Goal: Information Seeking & Learning: Compare options

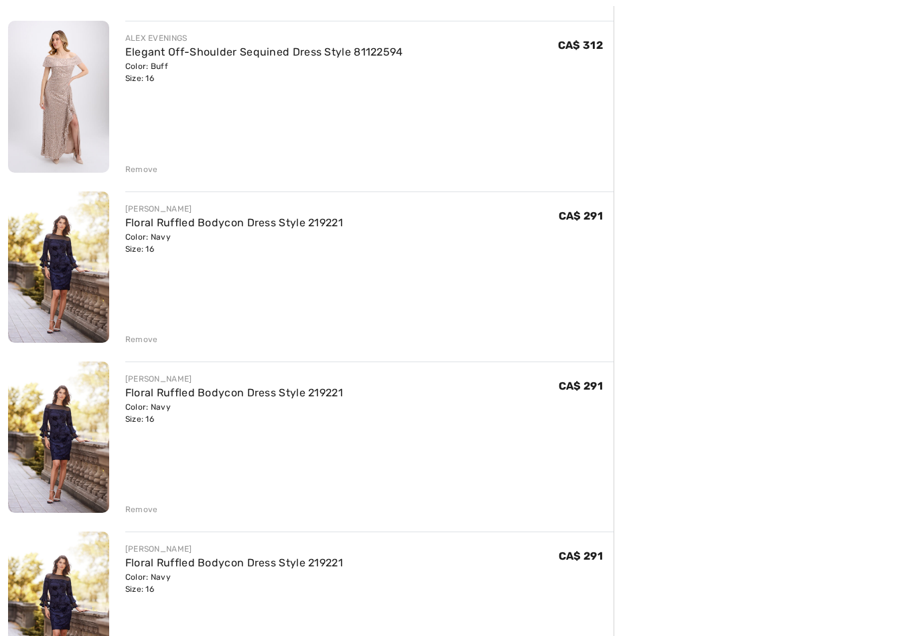
scroll to position [2536, 0]
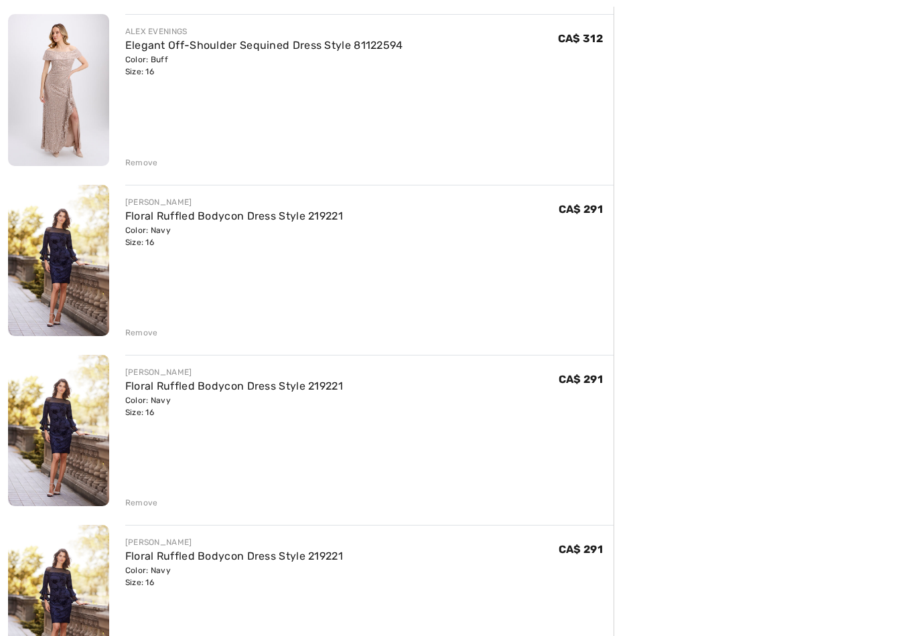
click at [145, 502] on div "Remove" at bounding box center [141, 503] width 33 height 12
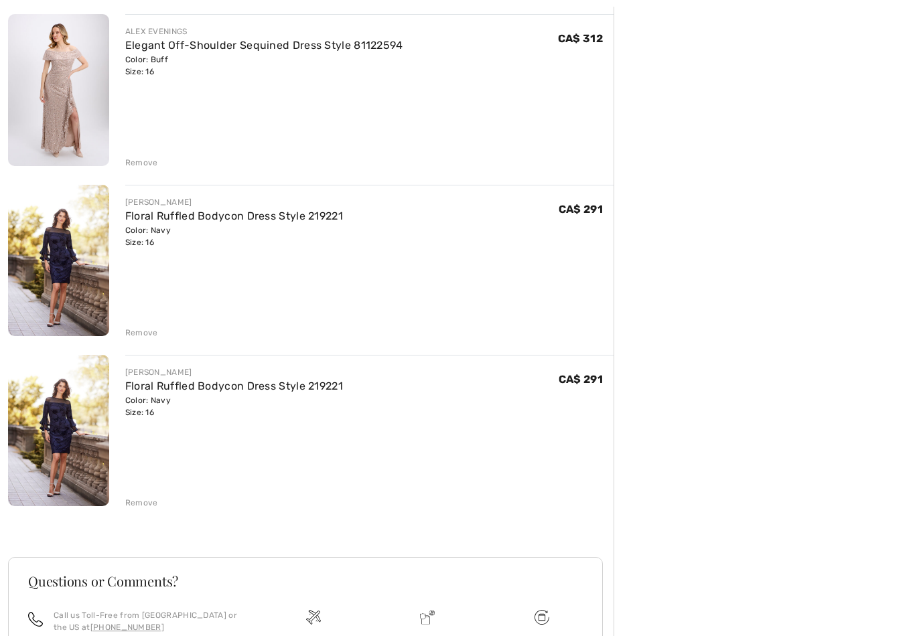
click at [143, 497] on div "Remove" at bounding box center [141, 503] width 33 height 12
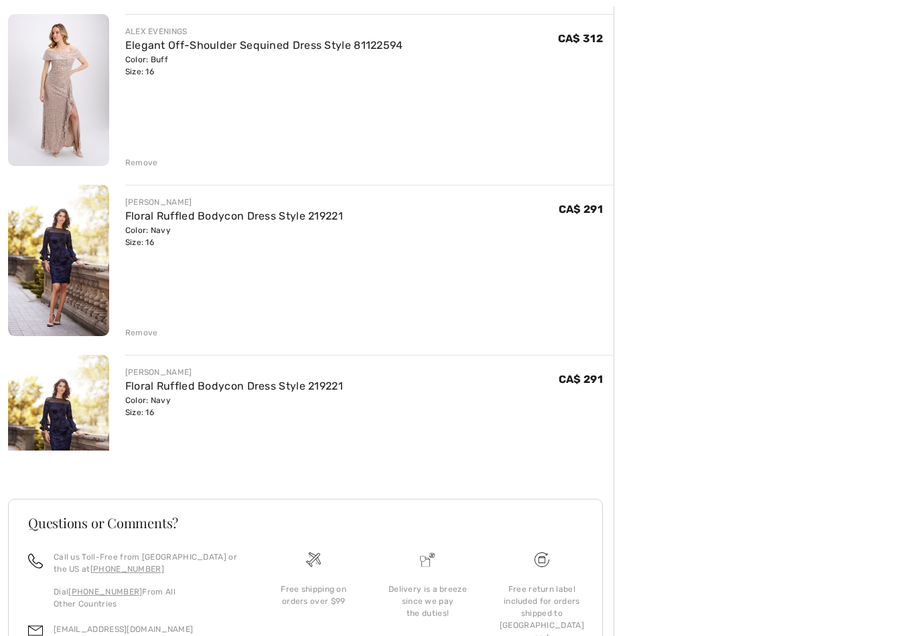
scroll to position [2500, 0]
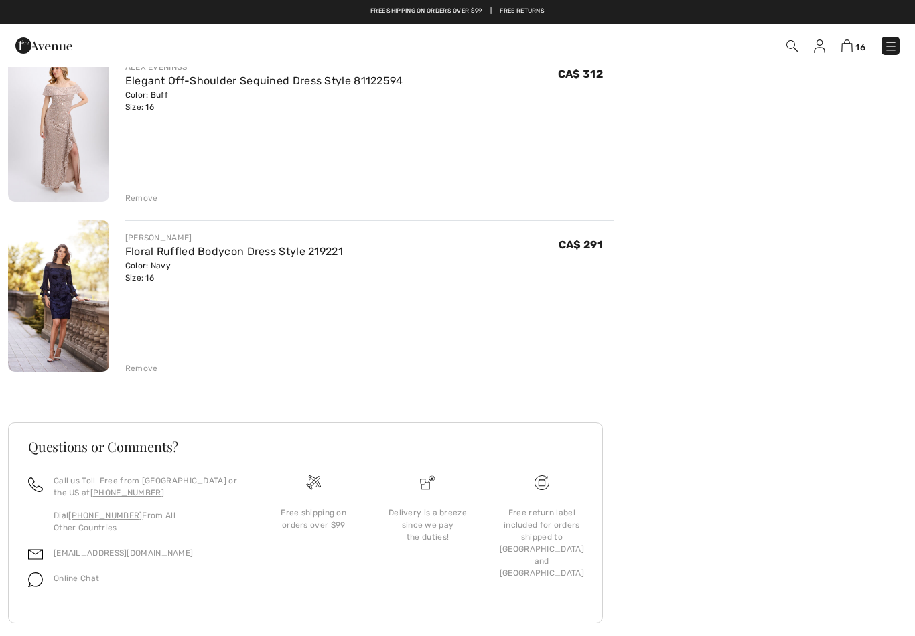
click at [144, 362] on div "Remove" at bounding box center [141, 368] width 33 height 12
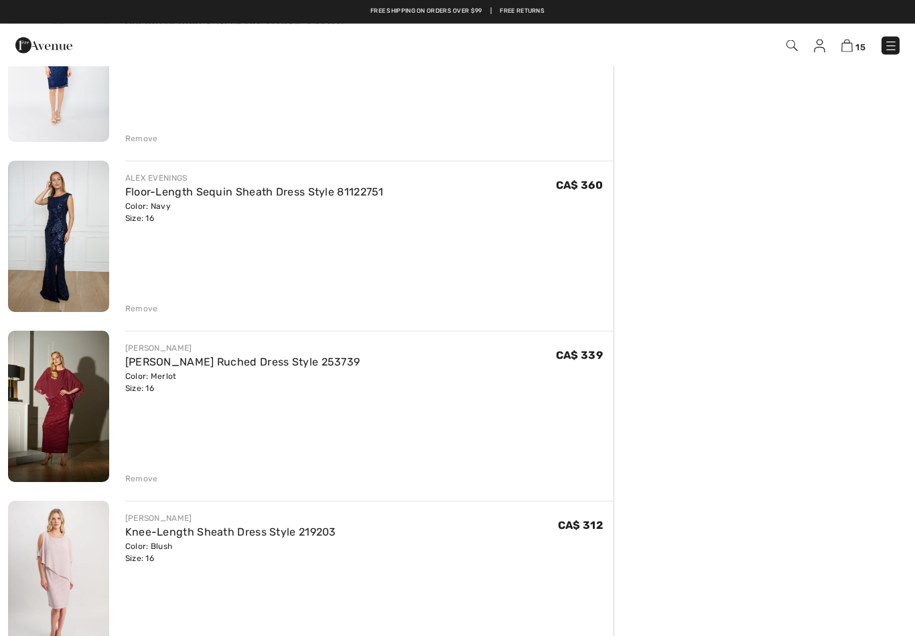
scroll to position [1199, 0]
click at [286, 194] on link "Floor-Length Sequin Sheath Dress Style 81122751" at bounding box center [254, 191] width 258 height 13
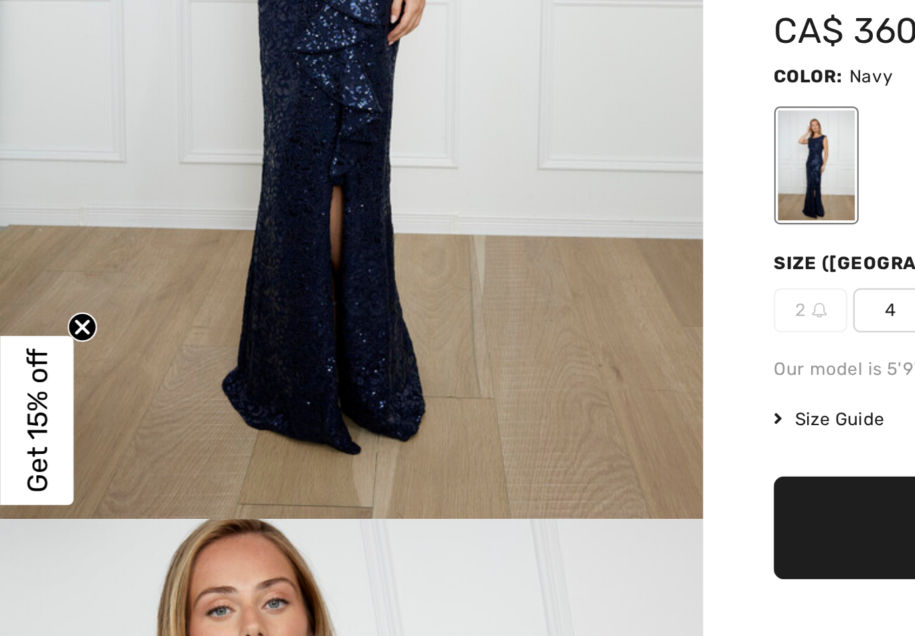
scroll to position [230, 0]
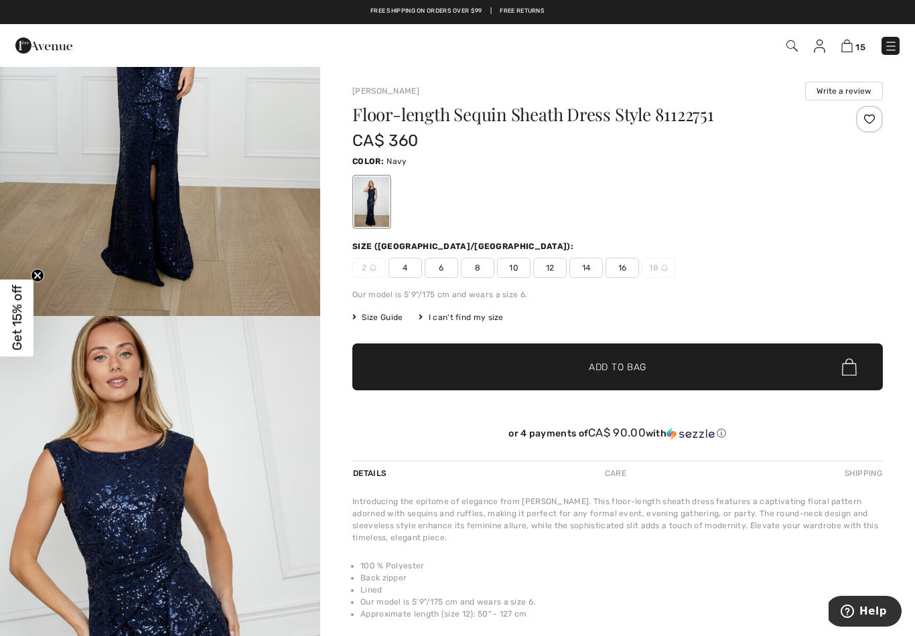
click at [379, 196] on div at bounding box center [371, 202] width 35 height 50
click at [375, 198] on div at bounding box center [371, 202] width 35 height 50
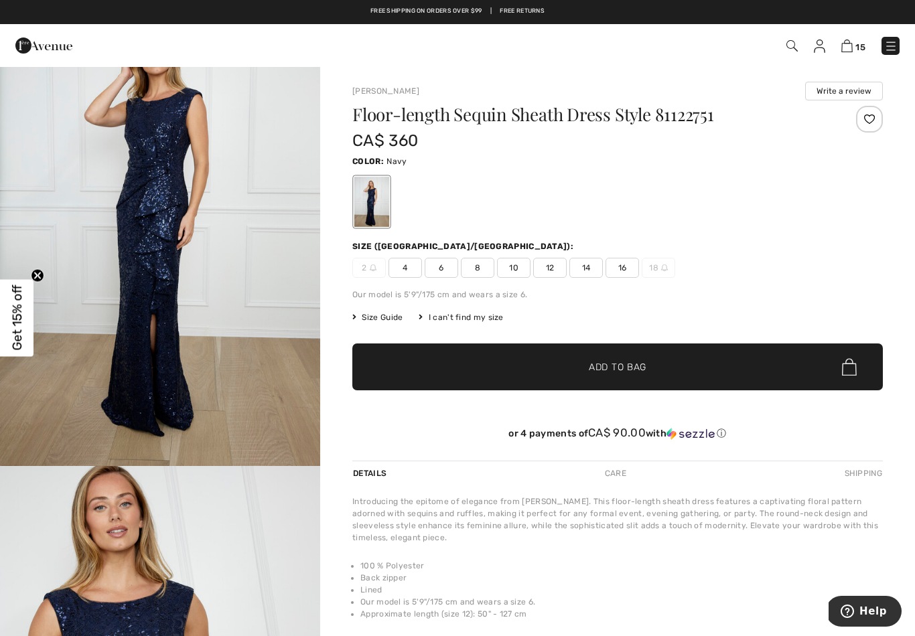
scroll to position [79, 0]
click at [244, 331] on img "1 / 4" at bounding box center [160, 227] width 320 height 480
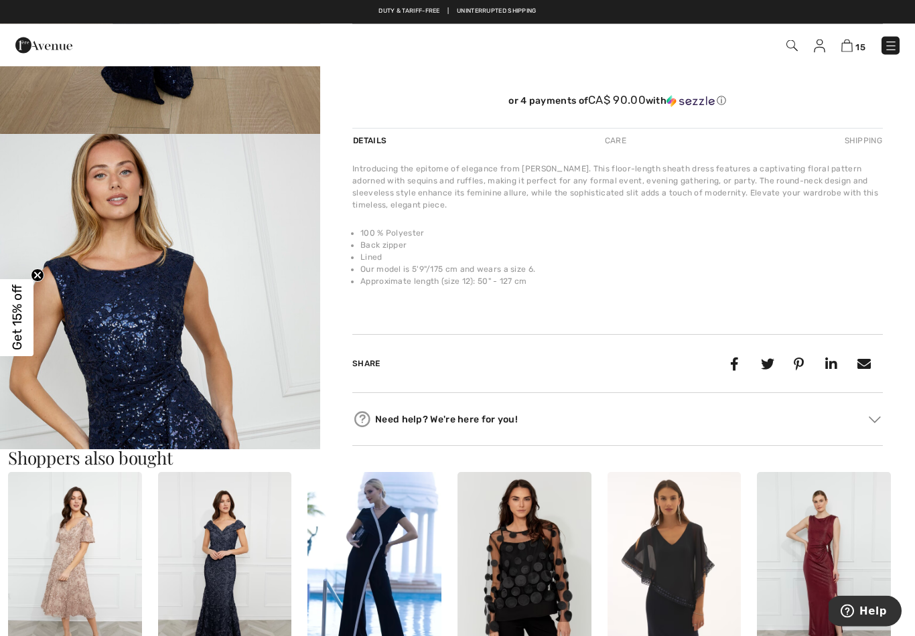
scroll to position [333, 0]
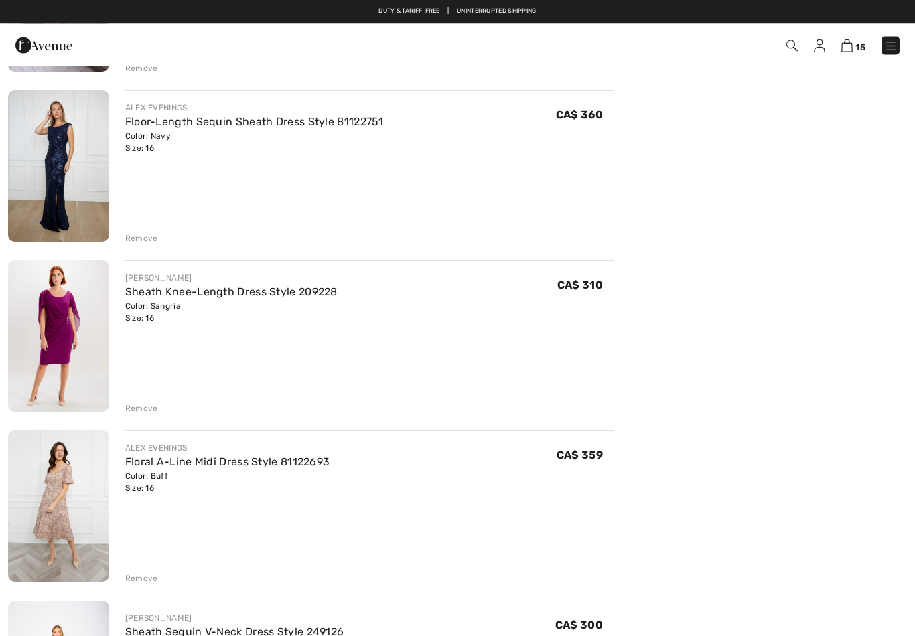
scroll to position [395, 0]
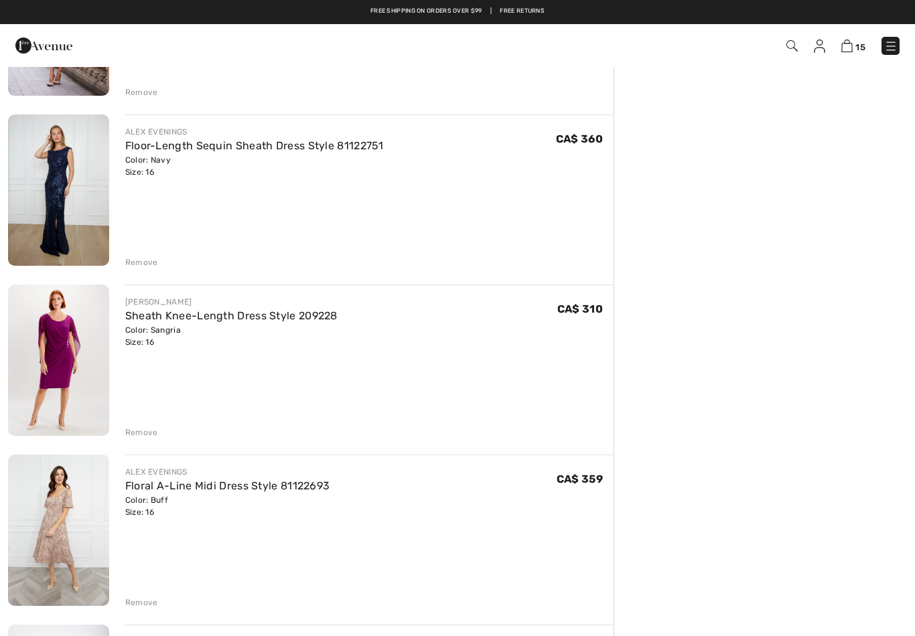
click at [305, 314] on link "Sheath Knee-Length Dress Style 209228" at bounding box center [231, 315] width 212 height 13
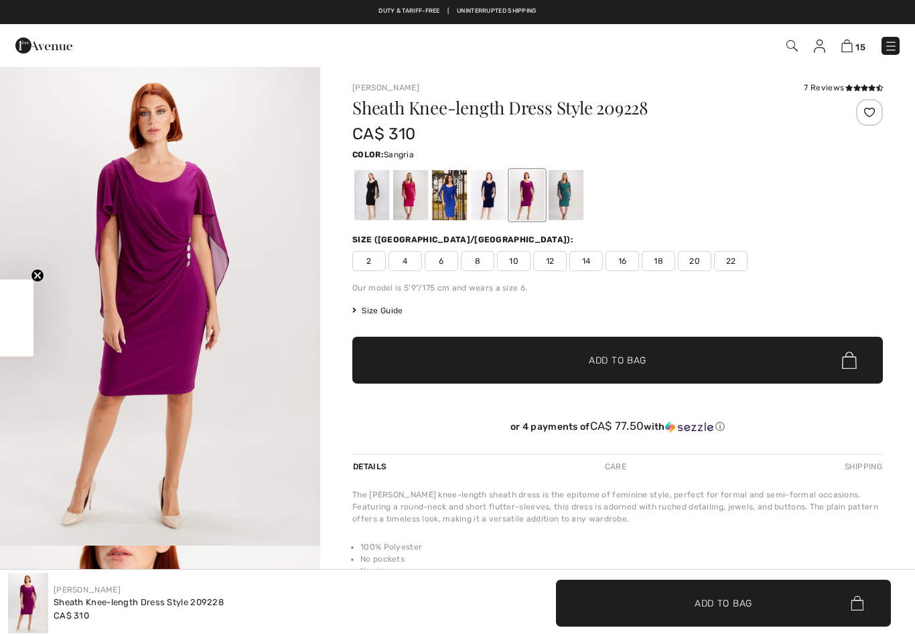
checkbox input "true"
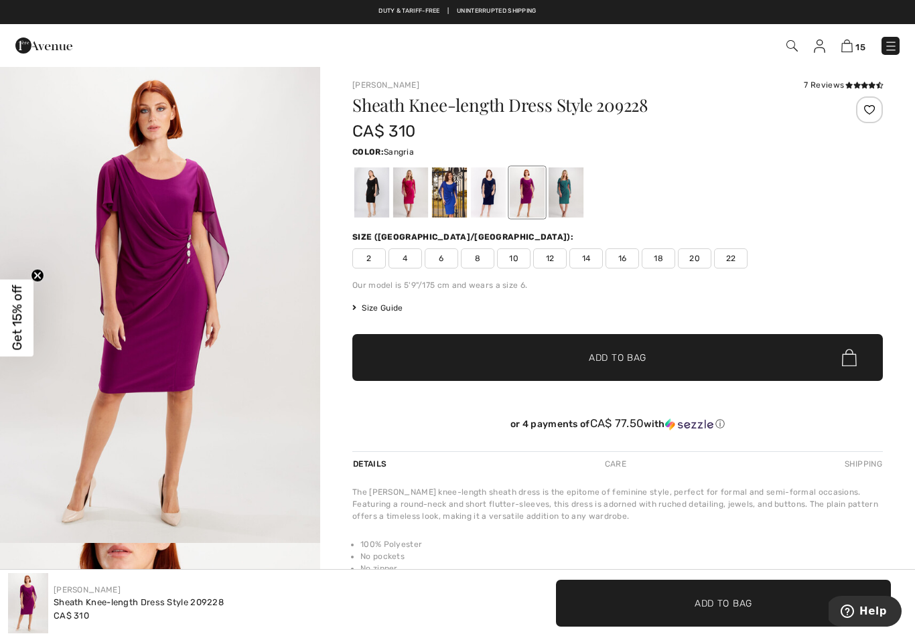
scroll to position [3, 0]
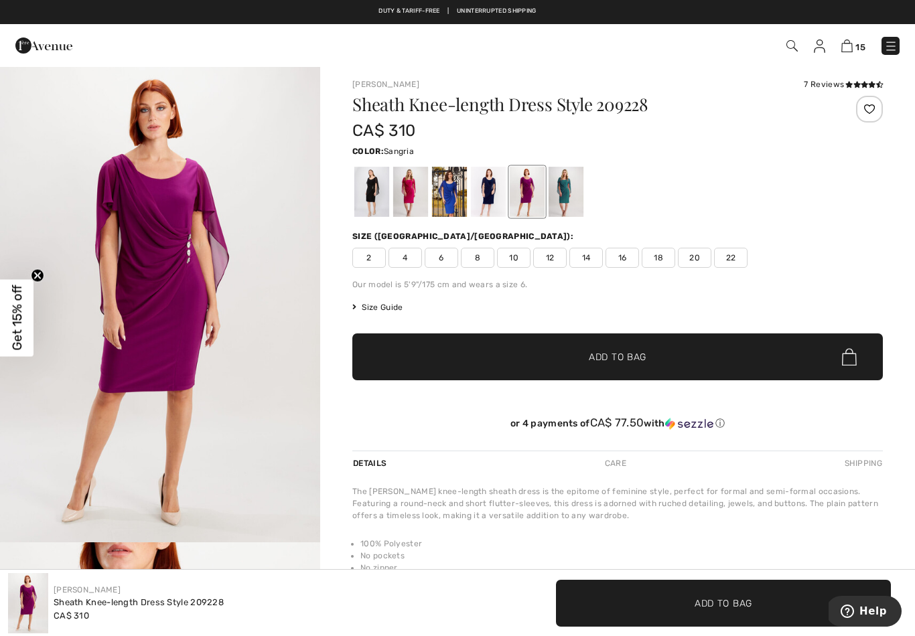
click at [168, 289] on img "1 / 5" at bounding box center [160, 302] width 320 height 480
click at [526, 187] on div at bounding box center [527, 192] width 35 height 50
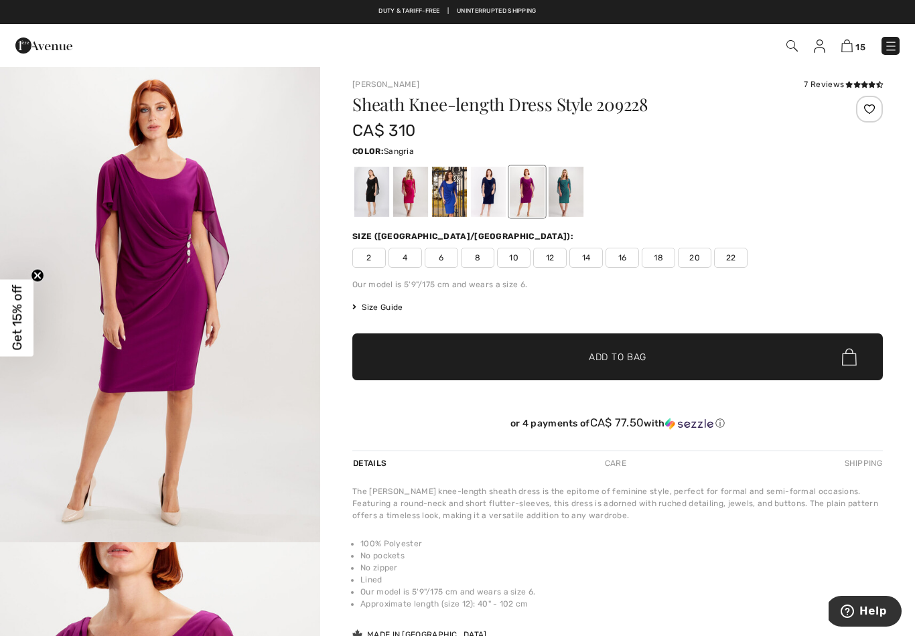
click at [487, 187] on div at bounding box center [488, 192] width 35 height 50
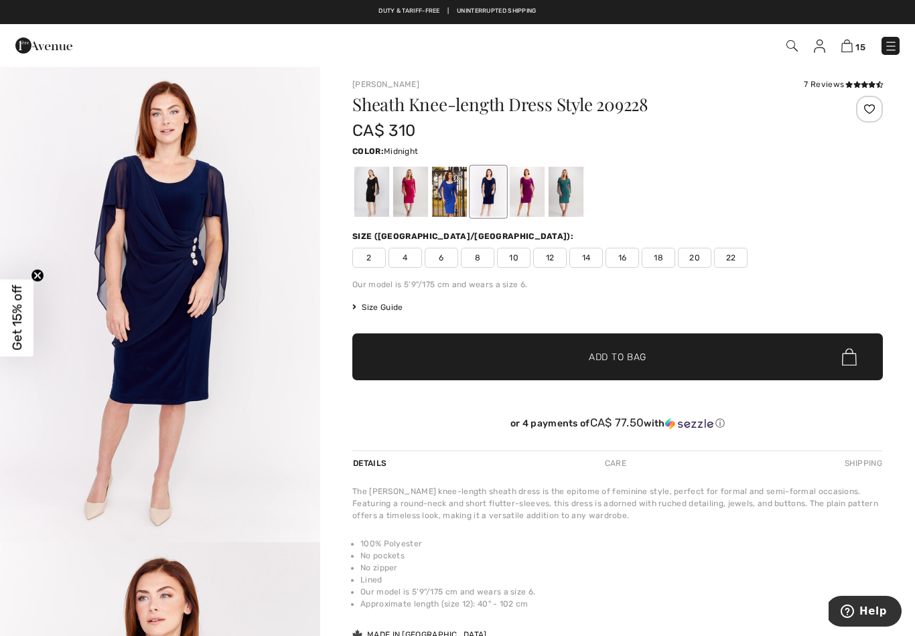
click at [451, 195] on div at bounding box center [449, 192] width 35 height 50
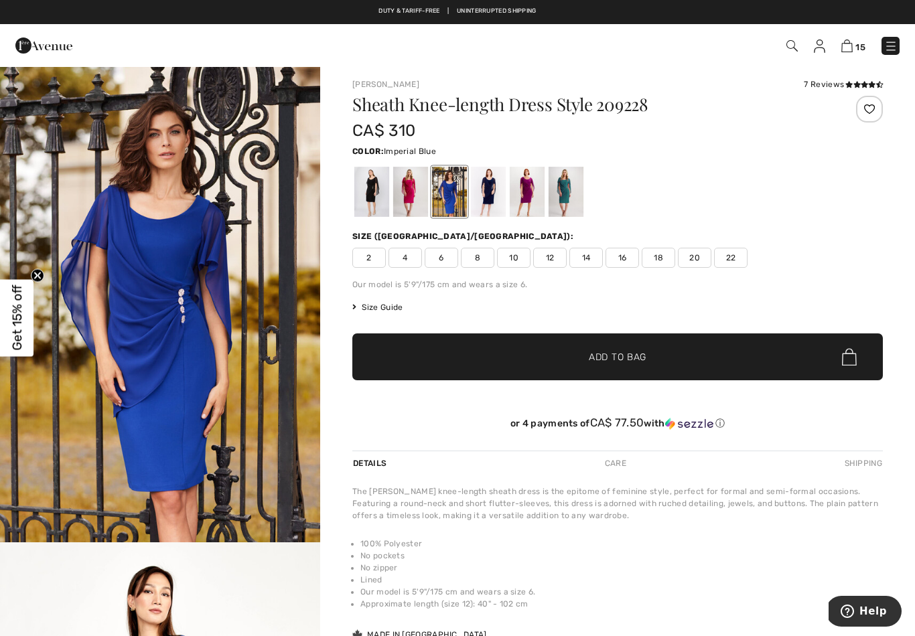
click at [449, 189] on div at bounding box center [449, 192] width 35 height 50
click at [449, 187] on div at bounding box center [449, 192] width 35 height 50
click at [527, 193] on div at bounding box center [527, 192] width 35 height 50
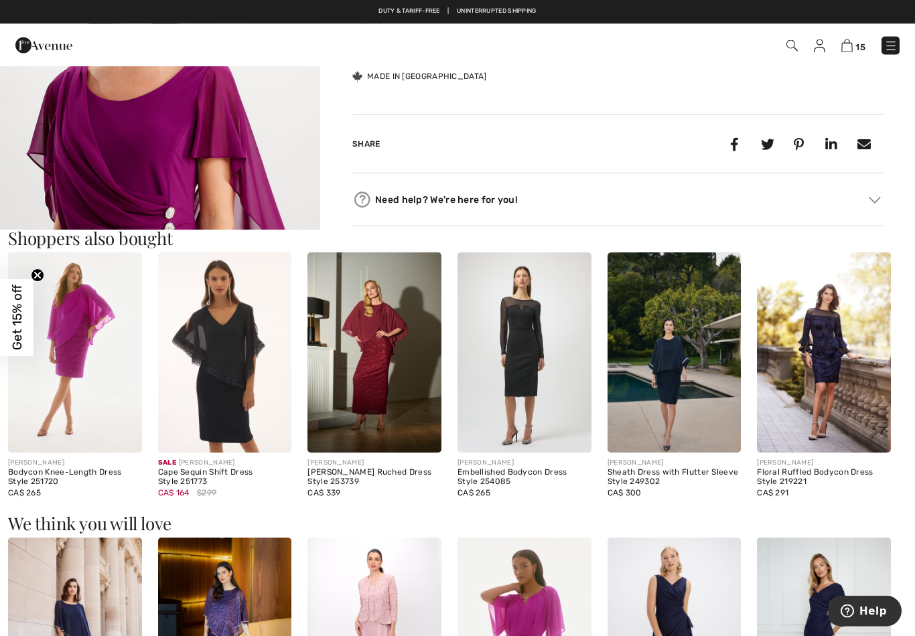
scroll to position [562, 0]
click at [532, 329] on img at bounding box center [524, 352] width 134 height 200
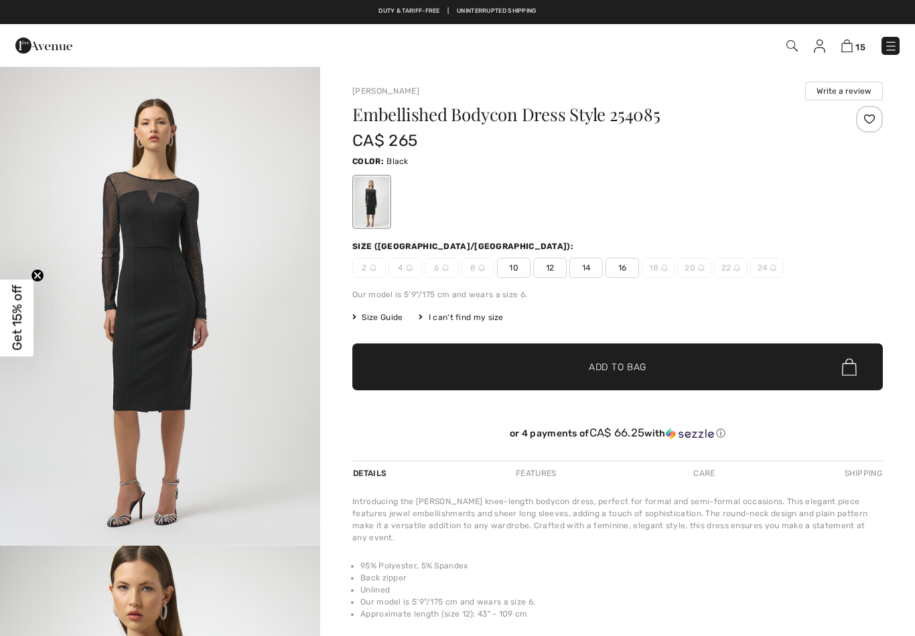
checkbox input "true"
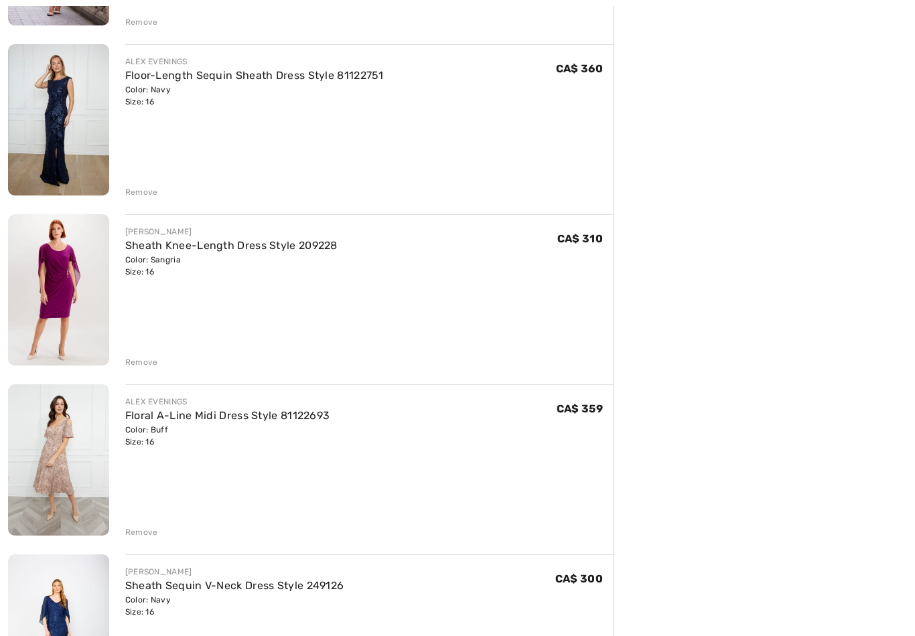
scroll to position [465, 0]
click at [289, 410] on link "Floral A-Line Midi Dress Style 81122693" at bounding box center [227, 415] width 205 height 13
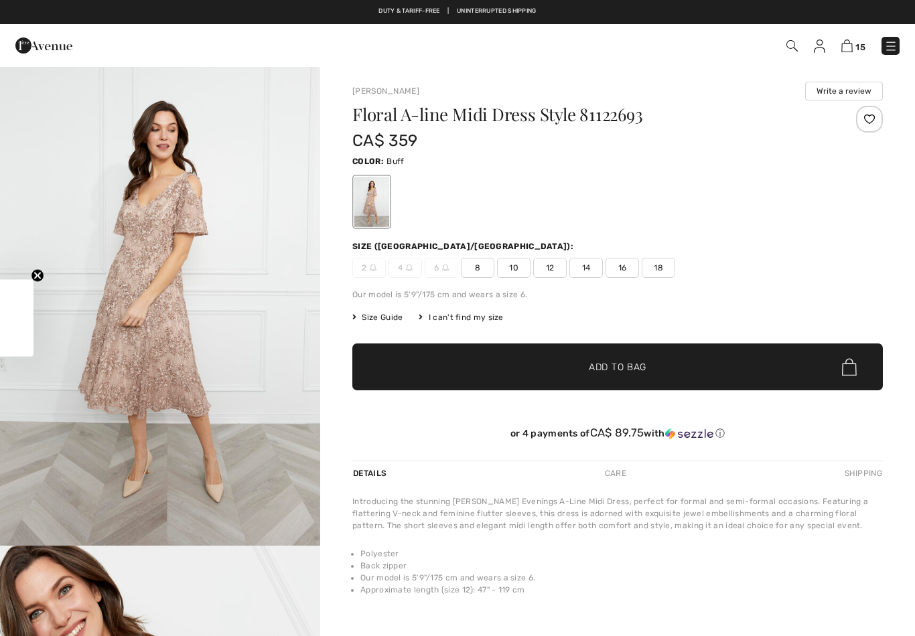
checkbox input "true"
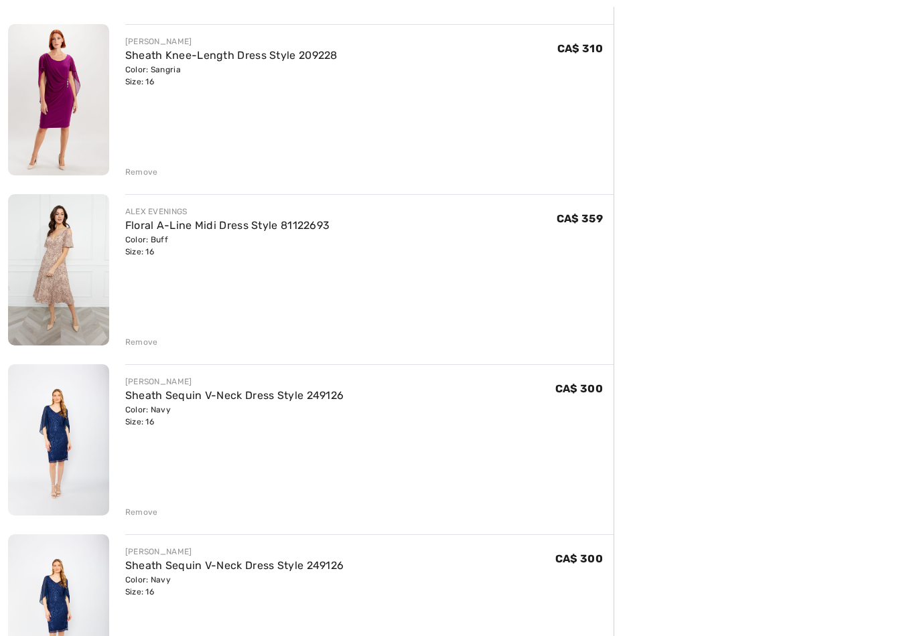
scroll to position [725, 0]
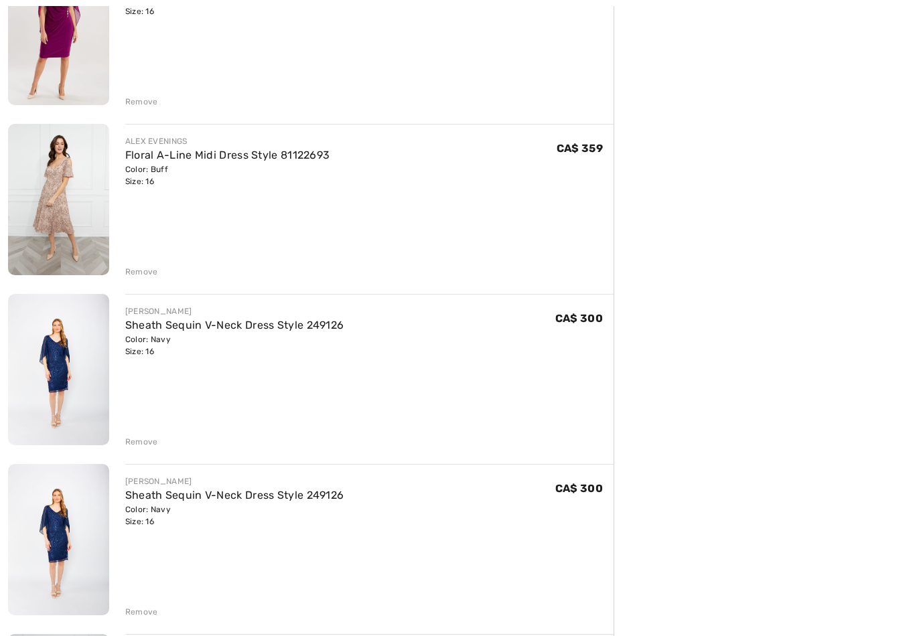
click at [297, 330] on link "Sheath Sequin V-Neck Dress Style 249126" at bounding box center [234, 325] width 219 height 13
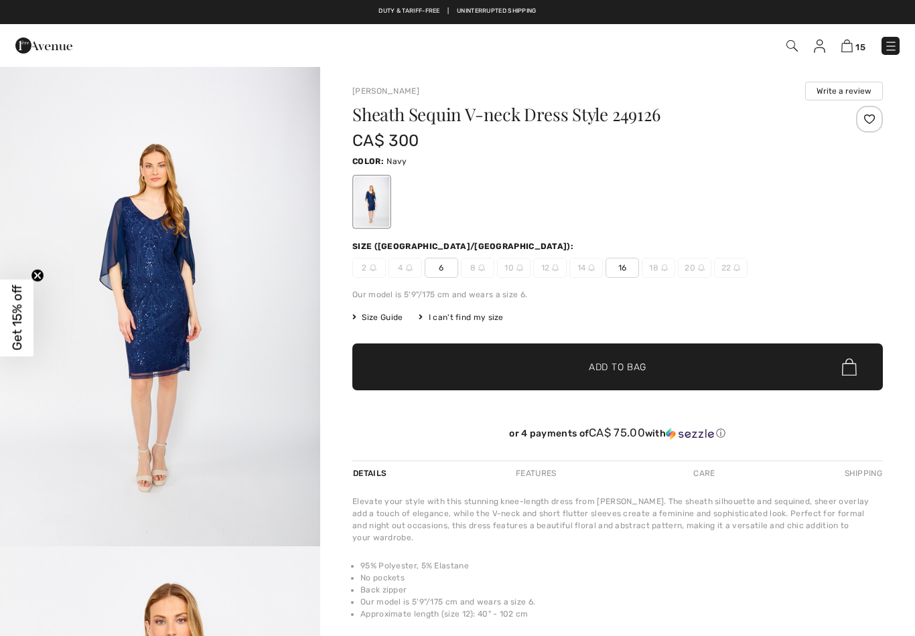
checkbox input "true"
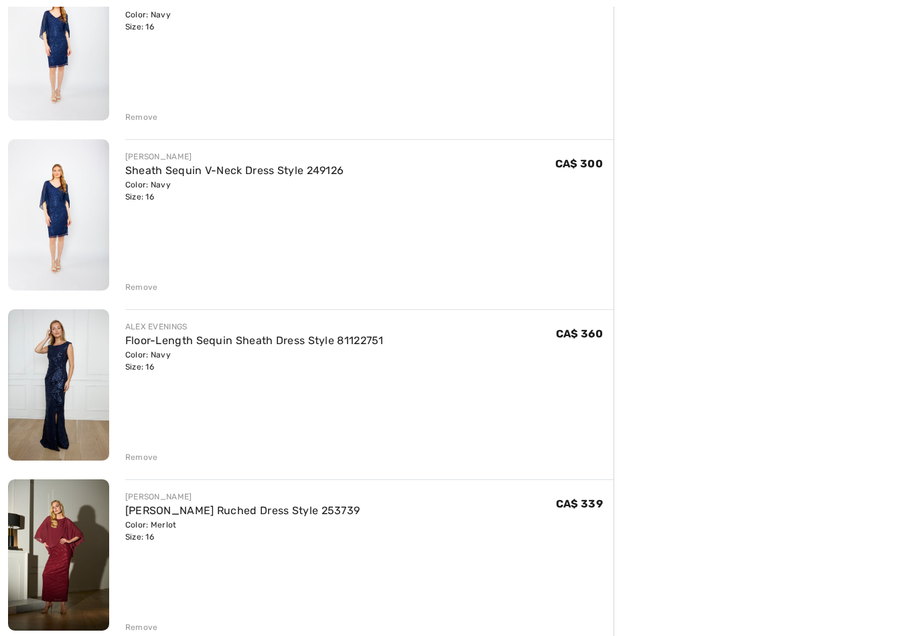
scroll to position [1097, 0]
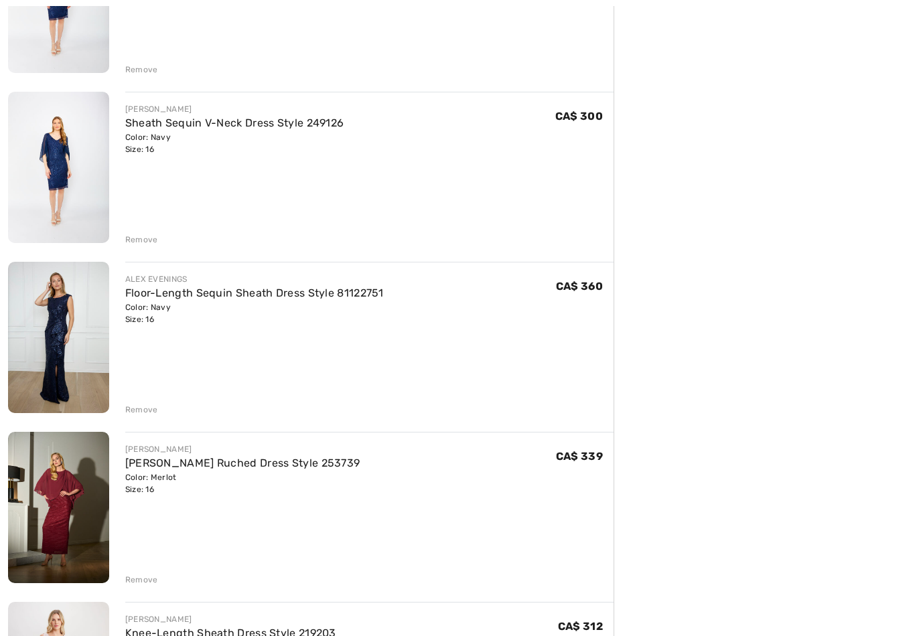
click at [319, 293] on link "Floor-Length Sequin Sheath Dress Style 81122751" at bounding box center [254, 293] width 258 height 13
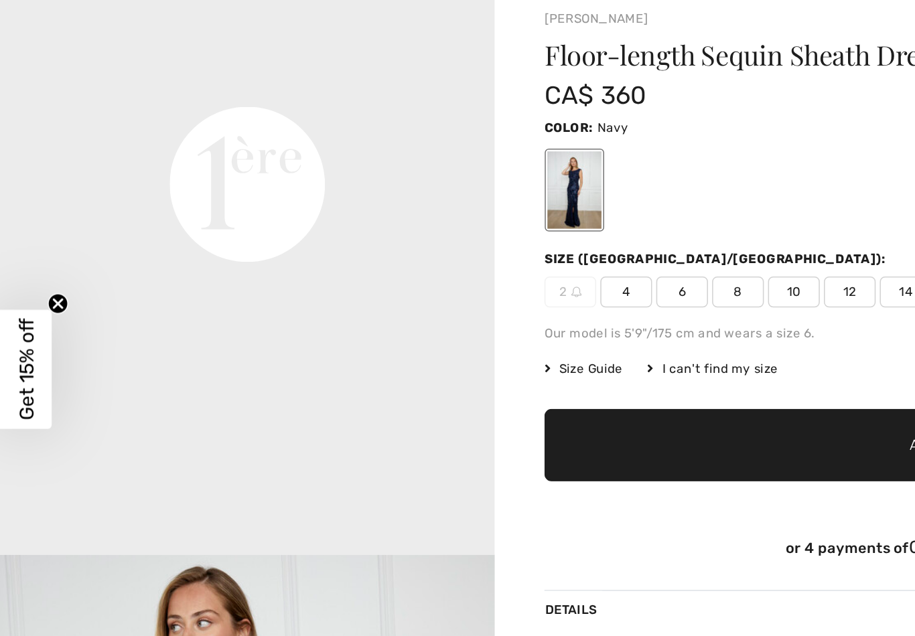
scroll to position [1059, 0]
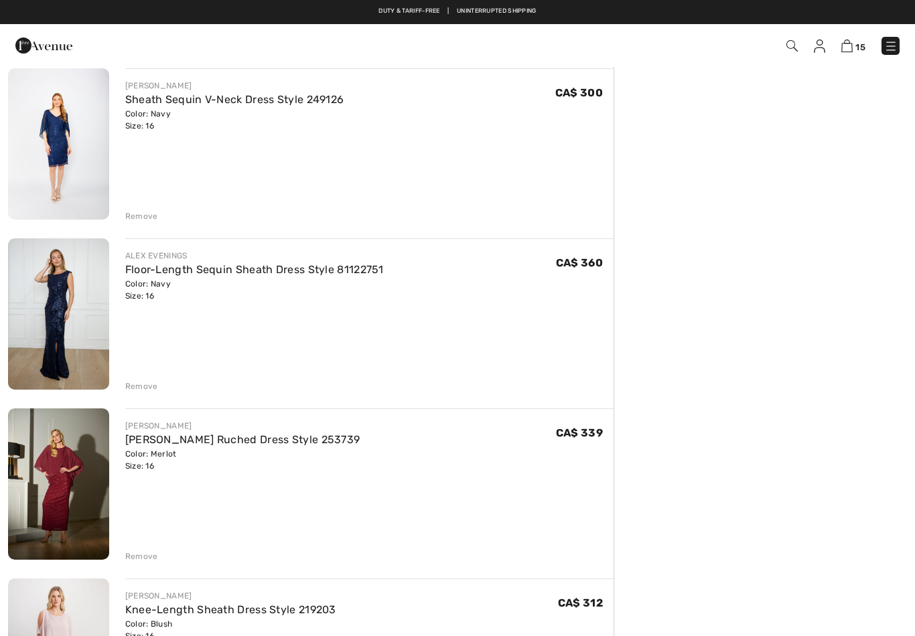
scroll to position [1120, 0]
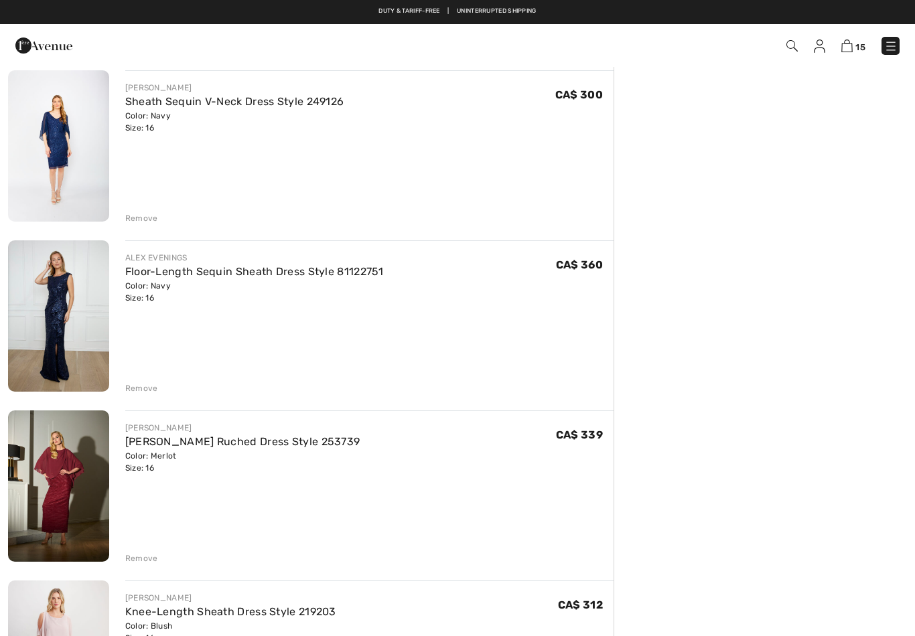
click at [276, 435] on link "[PERSON_NAME] Ruched Dress Style 253739" at bounding box center [242, 441] width 235 height 13
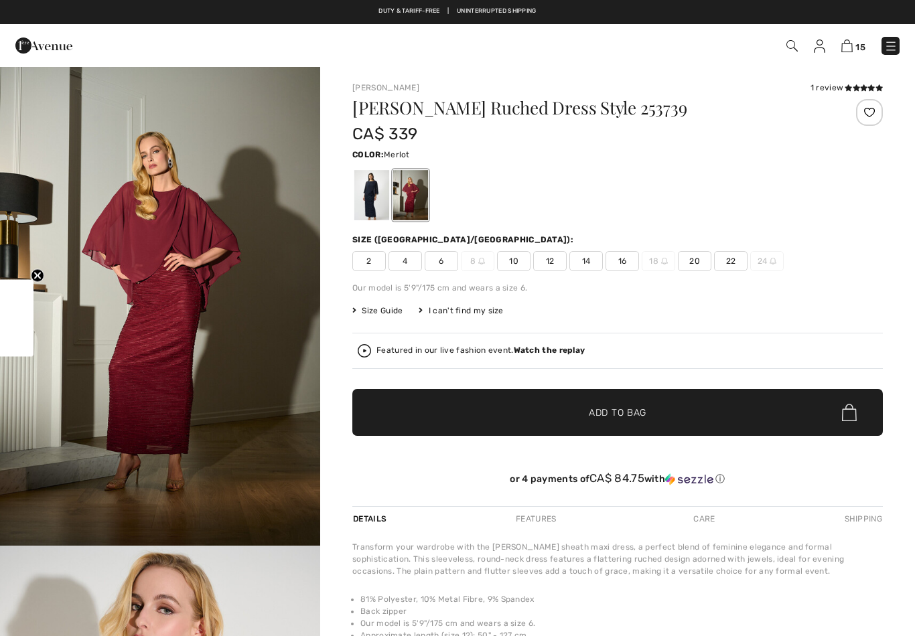
checkbox input "true"
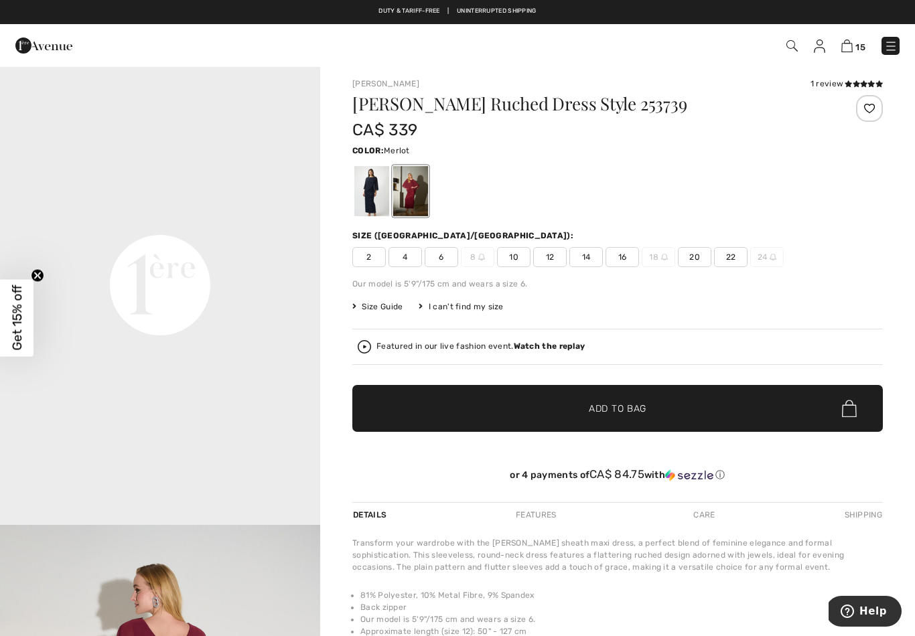
scroll to position [1016, 0]
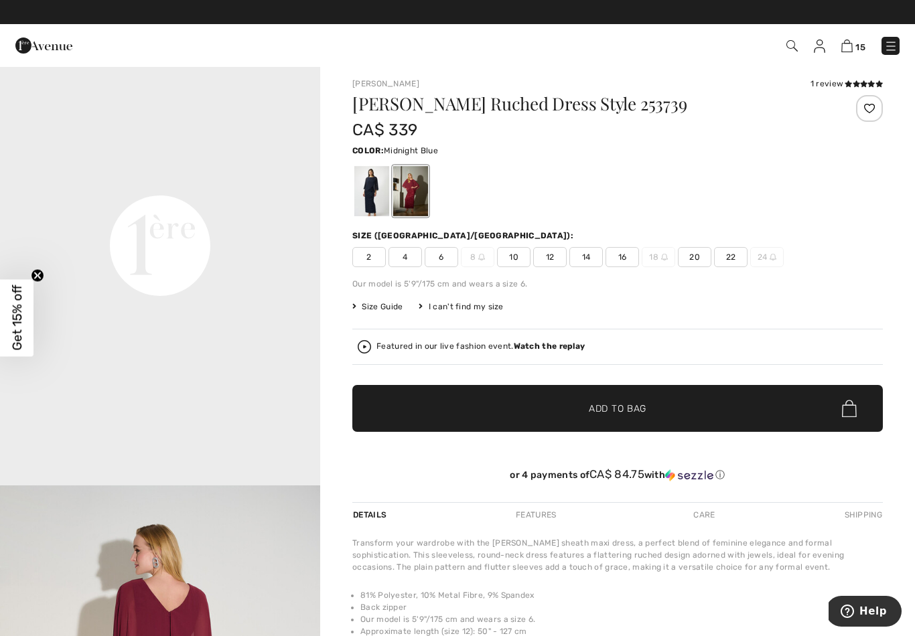
click at [376, 183] on div at bounding box center [371, 191] width 35 height 50
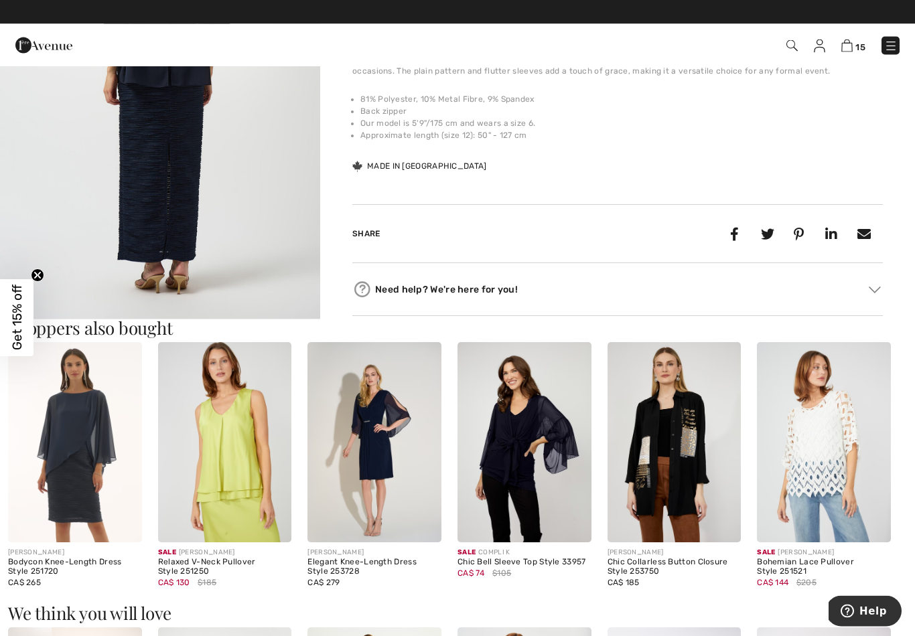
scroll to position [522, 0]
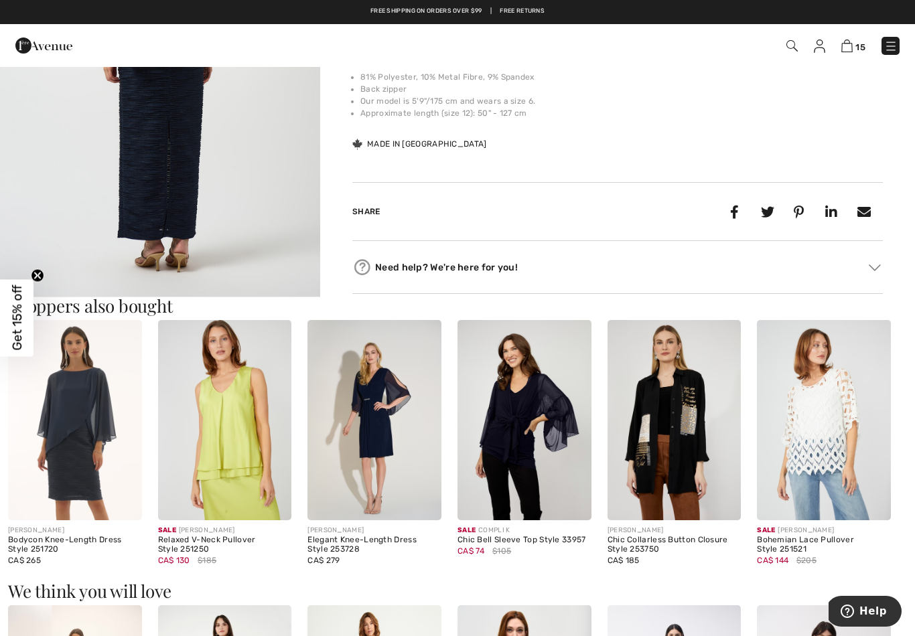
click at [97, 411] on img at bounding box center [75, 420] width 134 height 200
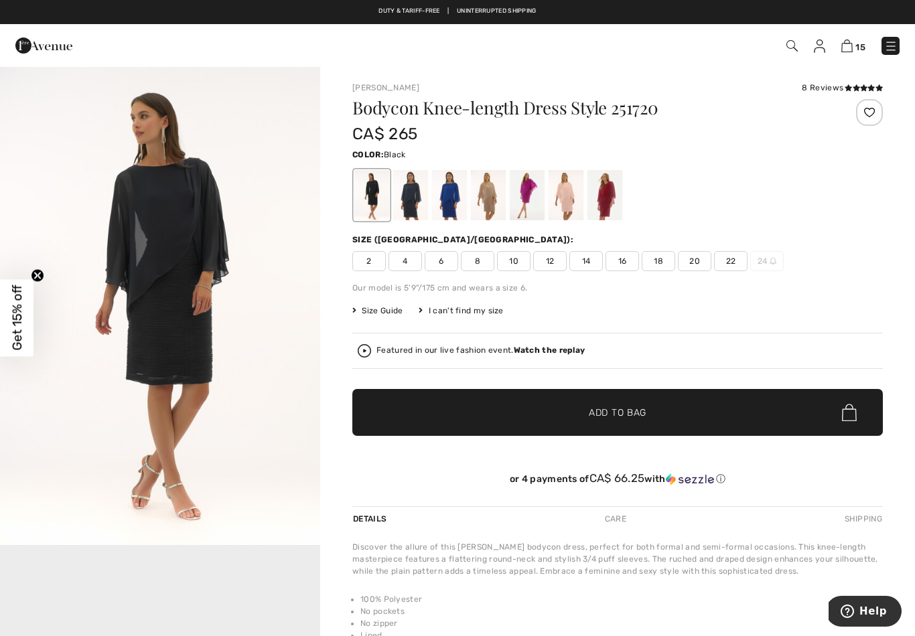
click at [534, 192] on div at bounding box center [527, 195] width 35 height 50
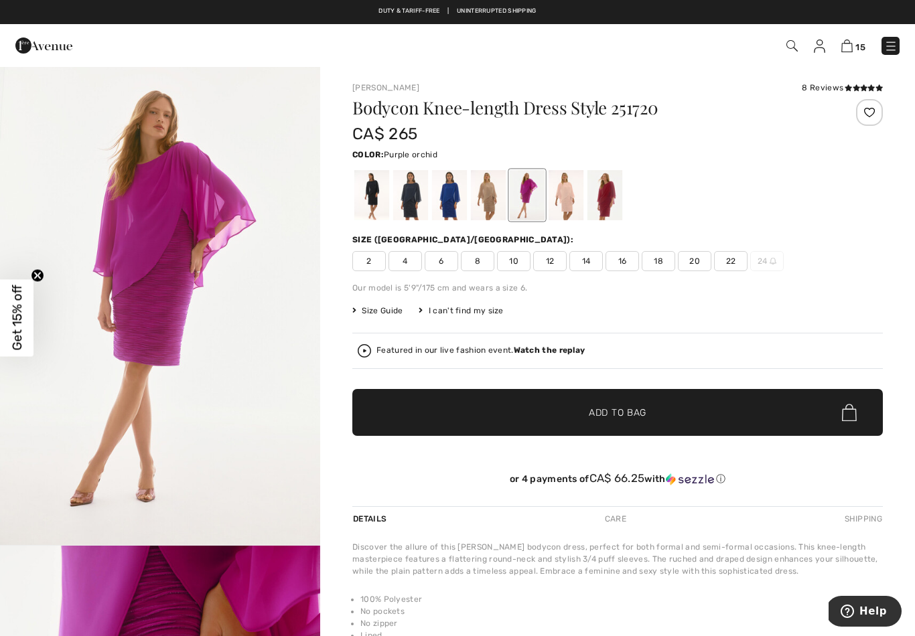
click at [611, 206] on div at bounding box center [604, 195] width 35 height 50
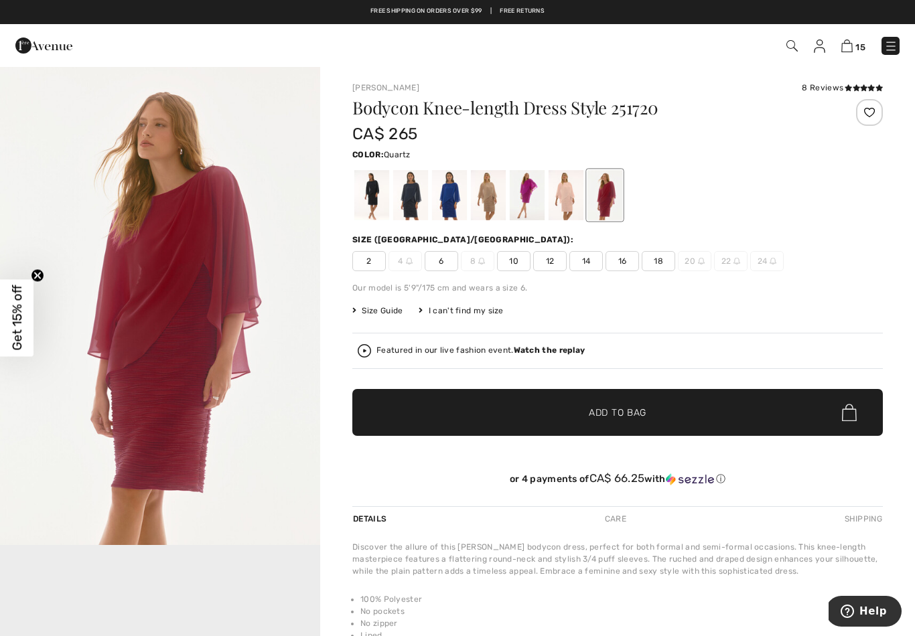
click at [574, 216] on div at bounding box center [565, 195] width 35 height 50
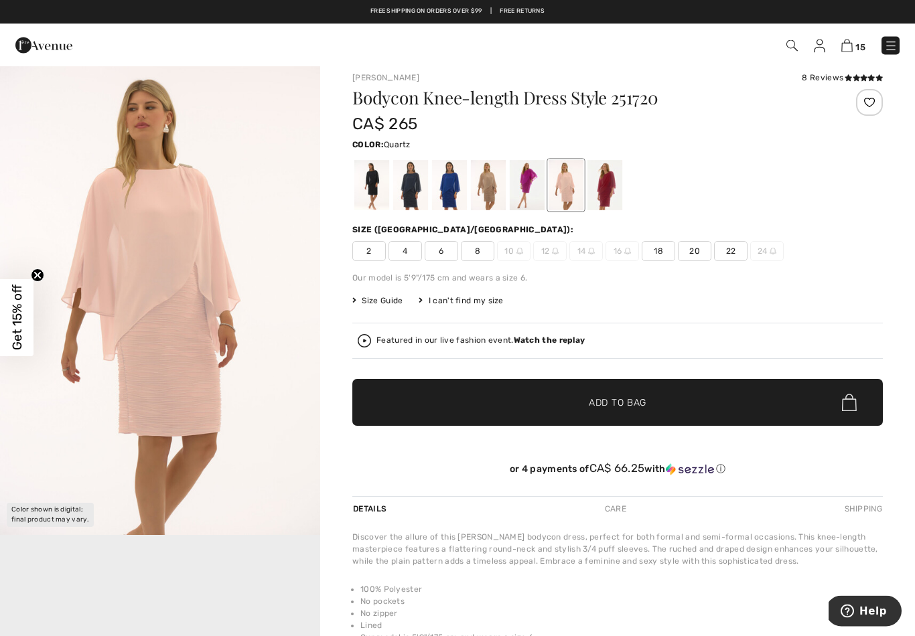
scroll to position [1, 0]
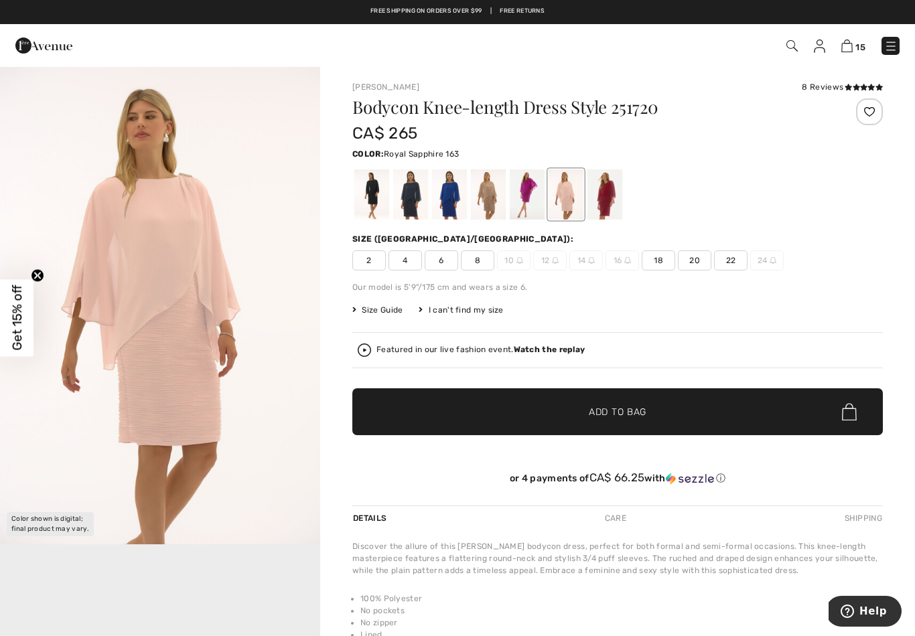
click at [457, 203] on div at bounding box center [449, 194] width 35 height 50
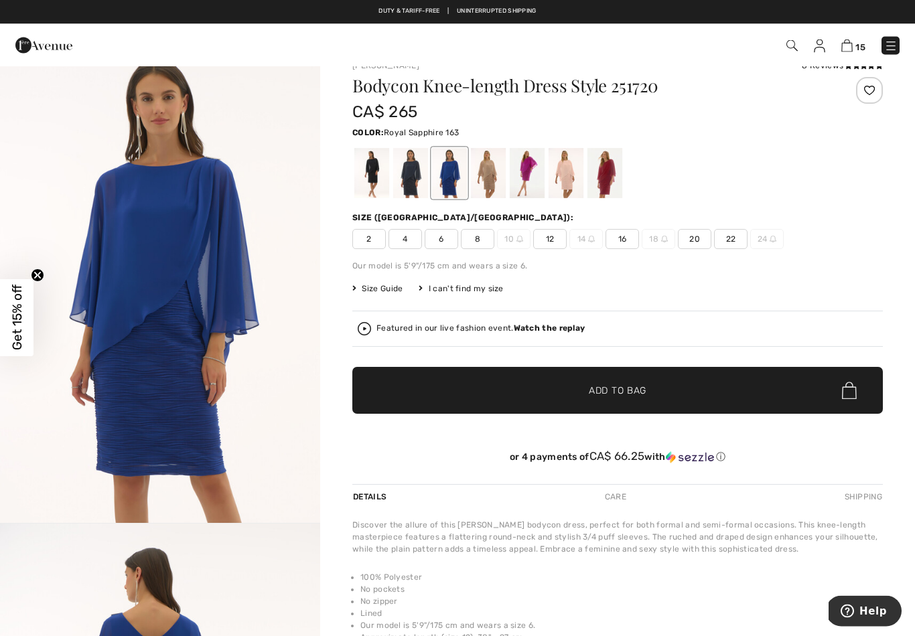
scroll to position [22, 0]
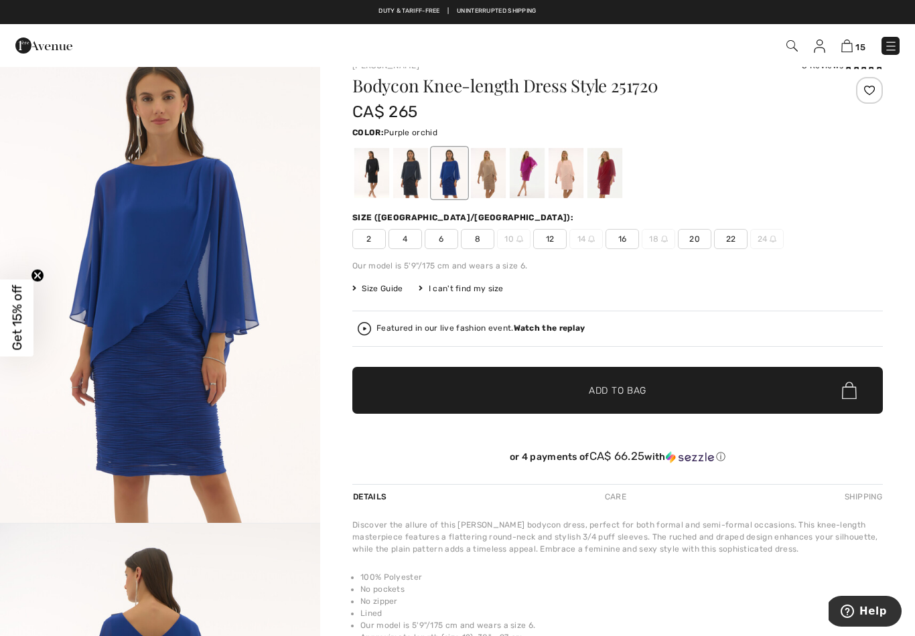
click at [530, 173] on div at bounding box center [527, 173] width 35 height 50
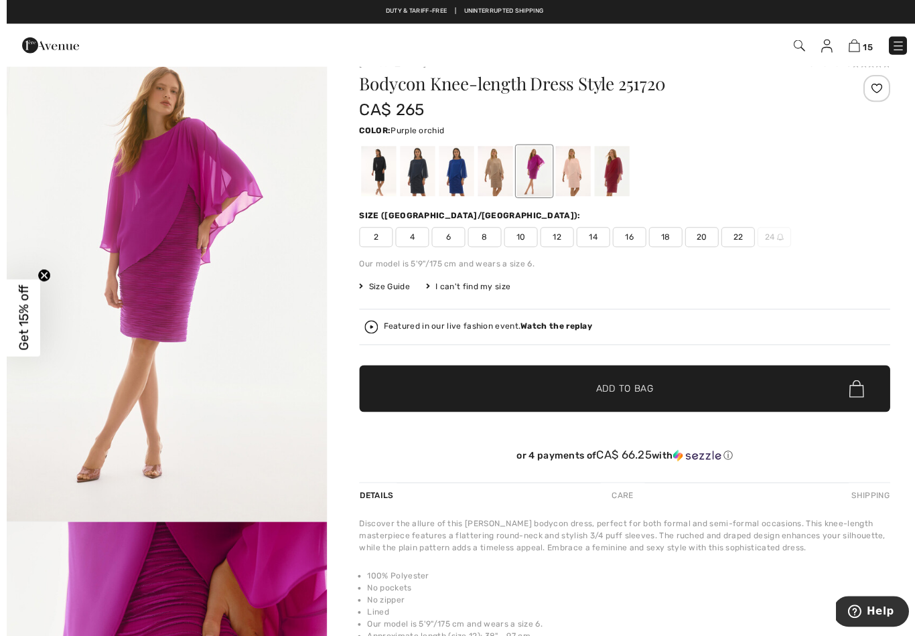
scroll to position [33, 0]
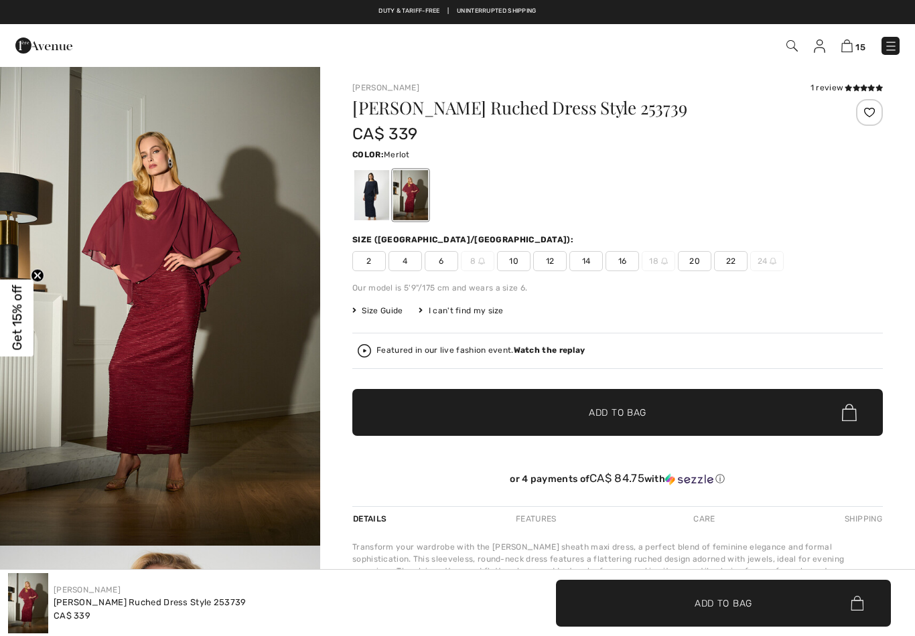
checkbox input "true"
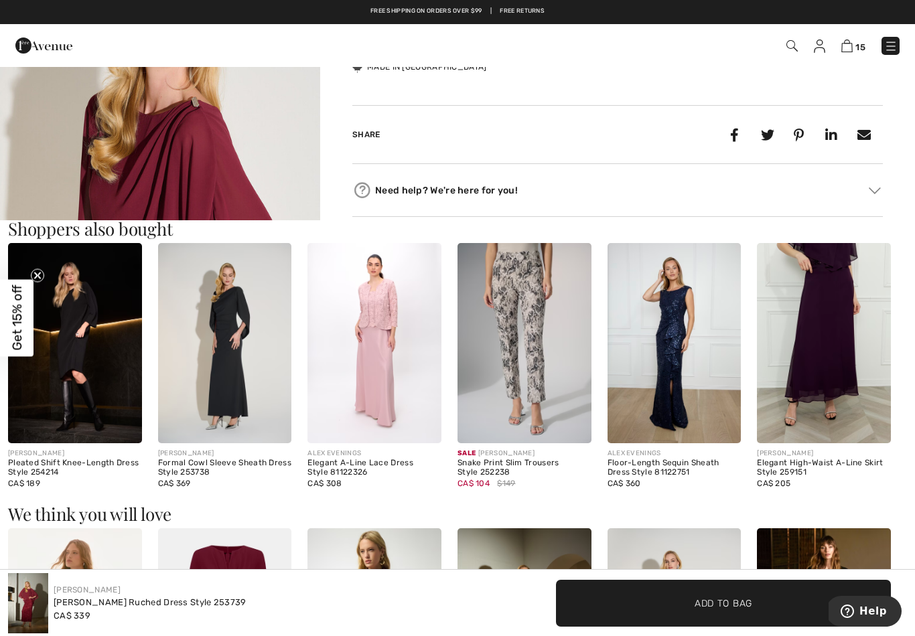
scroll to position [600, 0]
